Goal: Task Accomplishment & Management: Use online tool/utility

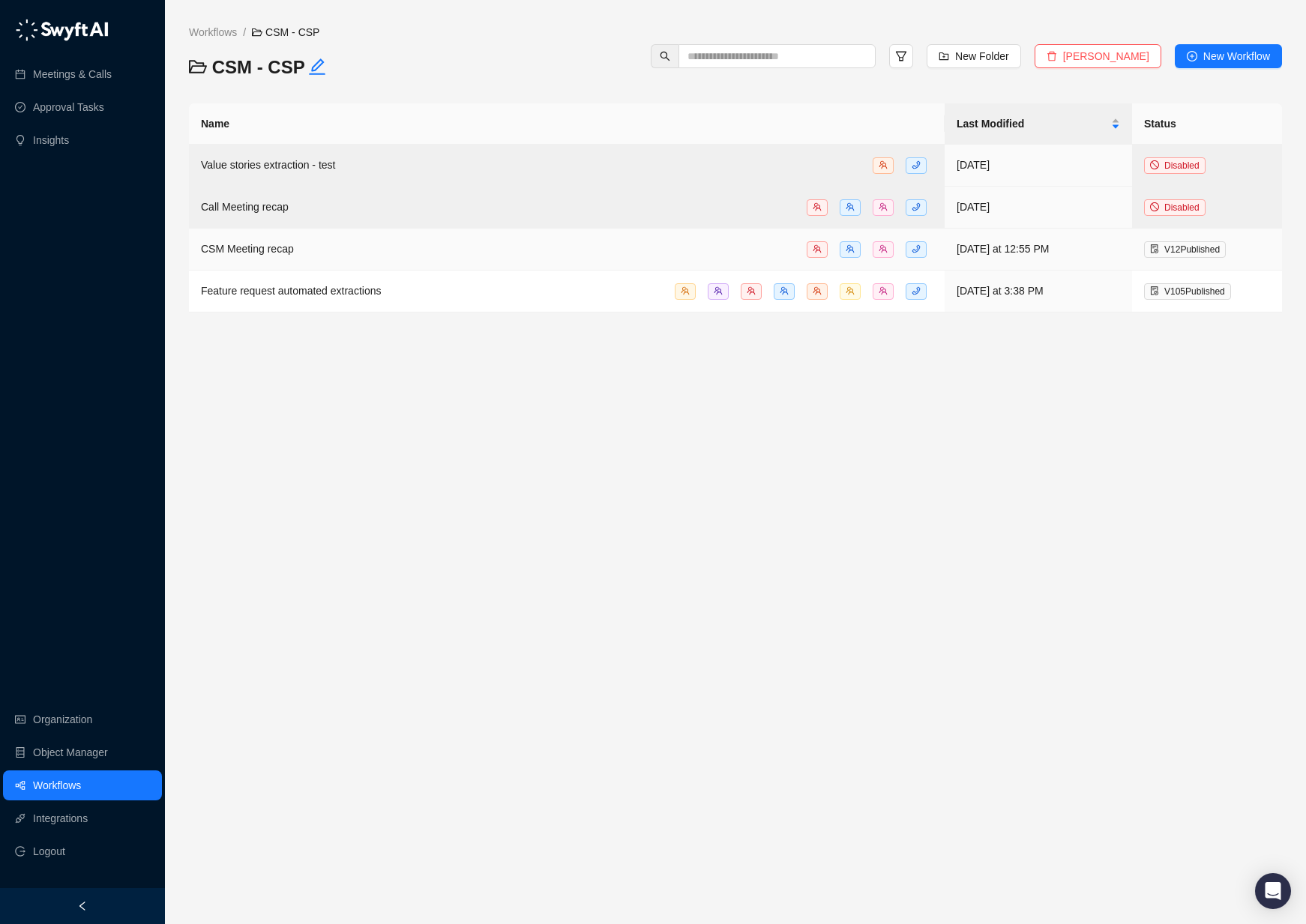
click at [262, 253] on span "CSM Meeting recap" at bounding box center [247, 249] width 93 height 12
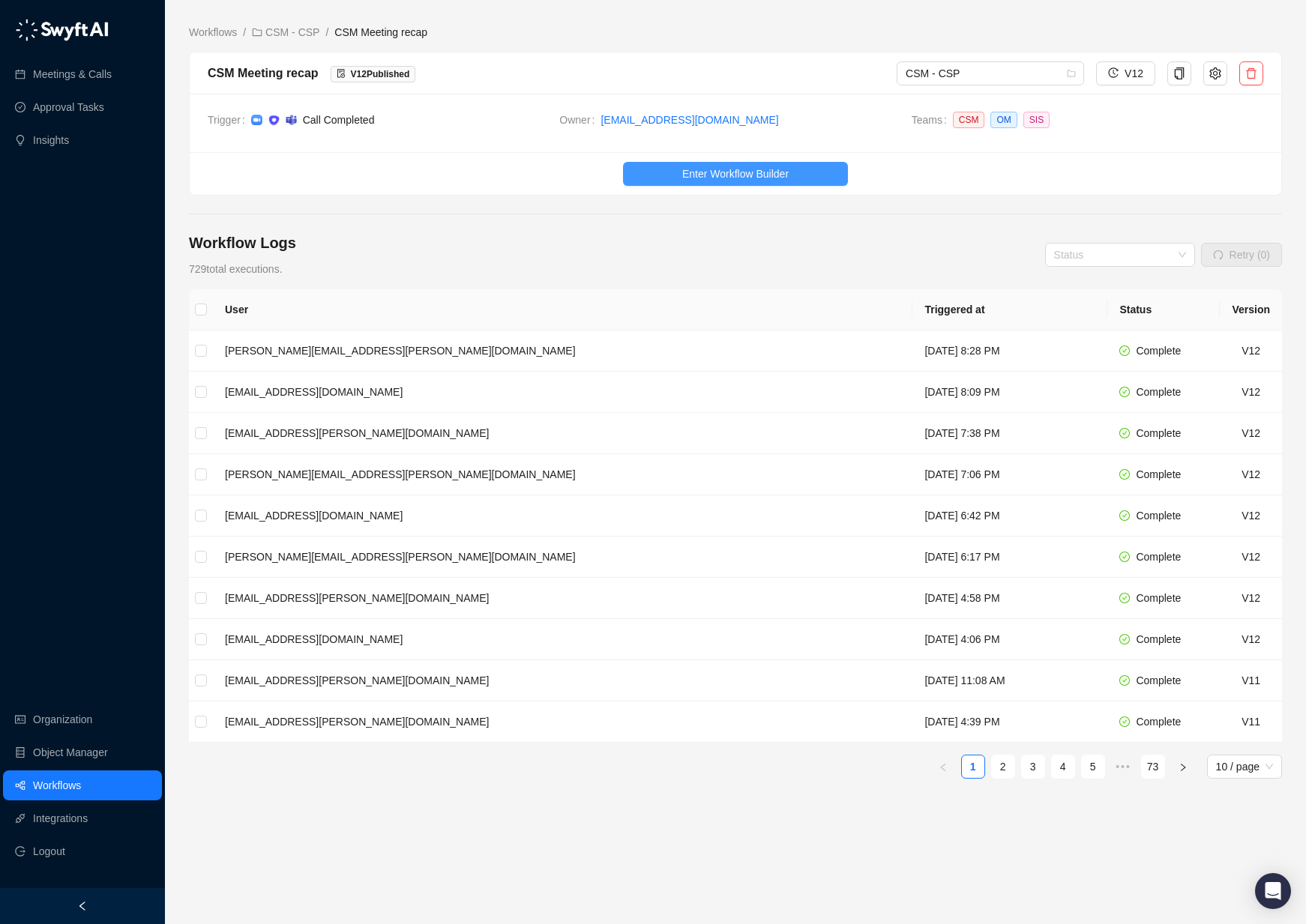
click at [742, 173] on span "Enter Workflow Builder" at bounding box center [734, 174] width 106 height 16
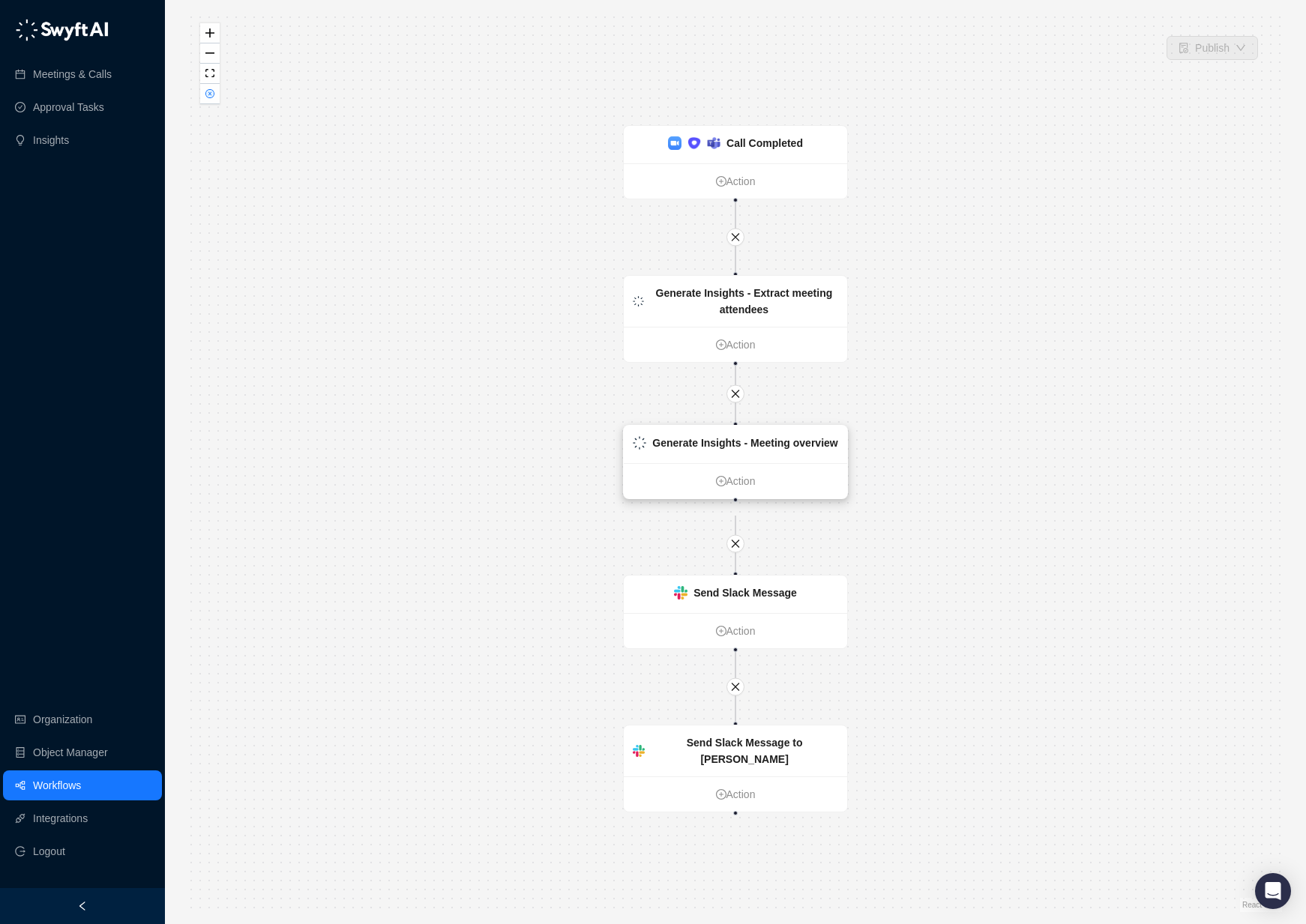
click at [747, 447] on strong "Generate Insights - Meeting overview" at bounding box center [744, 443] width 185 height 12
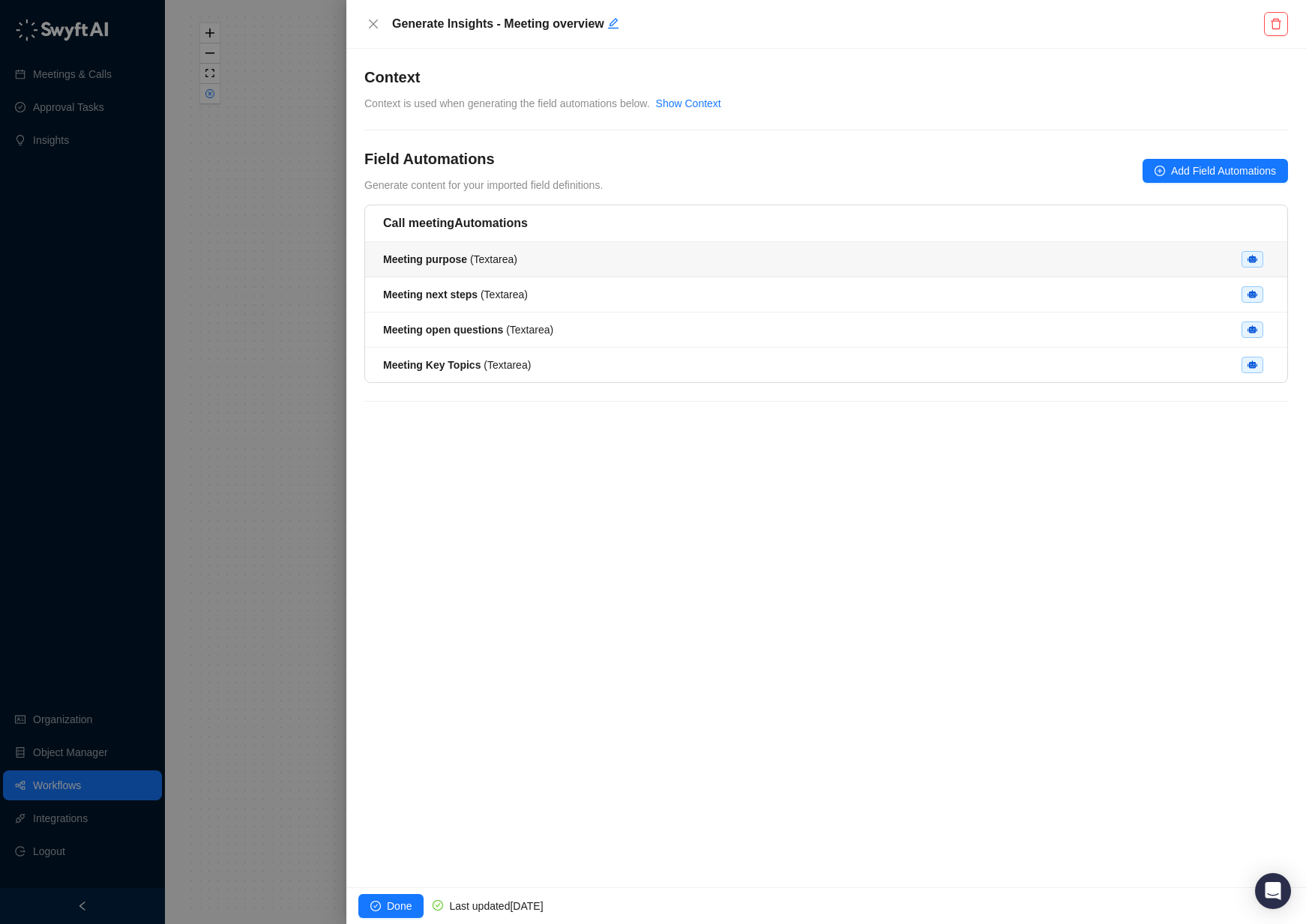
click at [445, 260] on strong "Meeting purpose" at bounding box center [425, 259] width 84 height 12
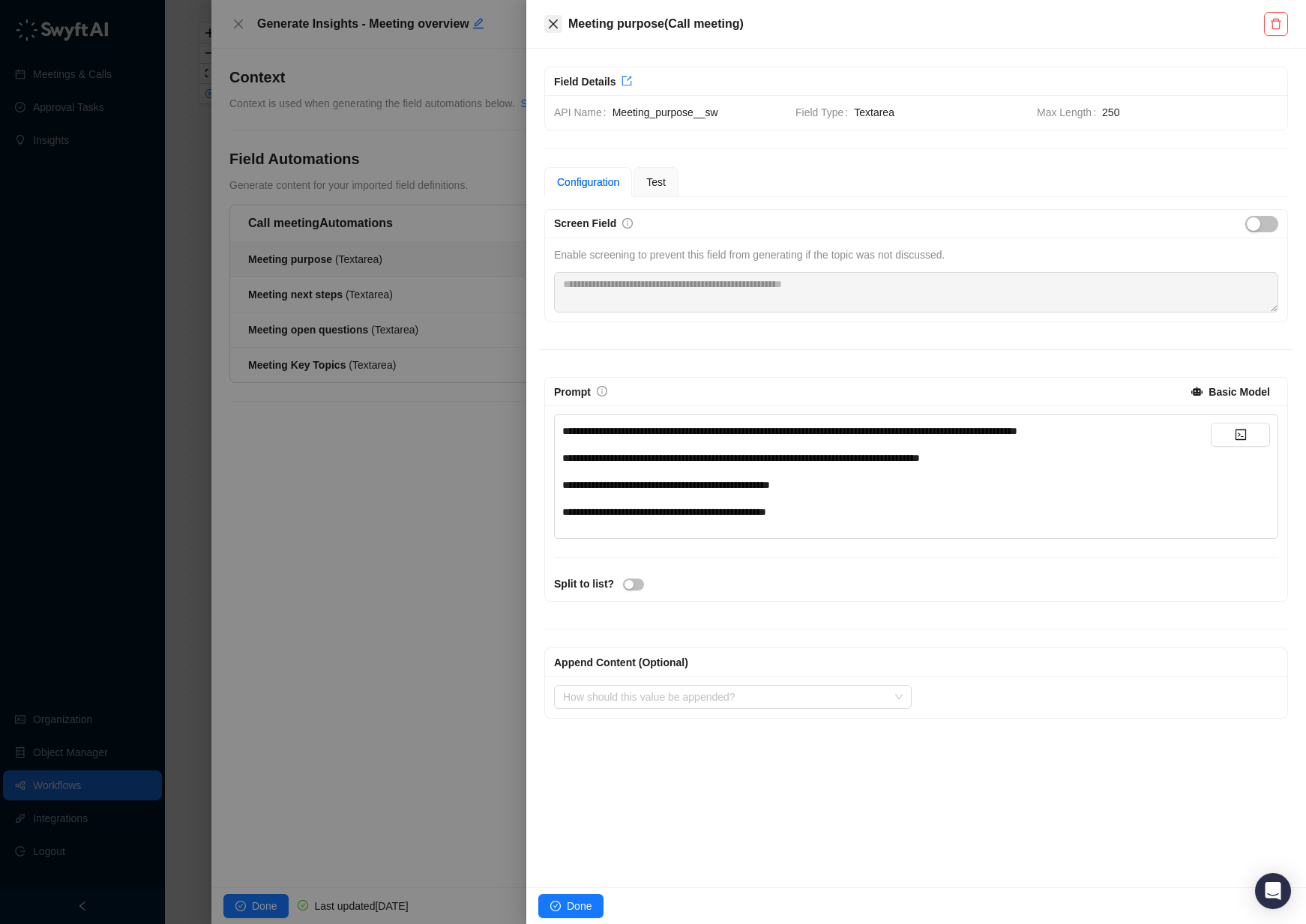
click at [551, 22] on icon "close" at bounding box center [553, 23] width 12 height 12
